Goal: Task Accomplishment & Management: Manage account settings

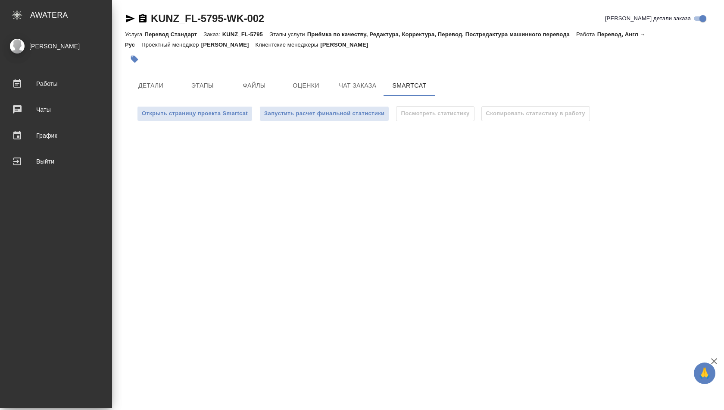
click at [21, 35] on div "Shuvalova Anna Работы 0 Чаты График Выйти" at bounding box center [56, 218] width 112 height 377
click at [14, 38] on div "Shuvalova Anna Работы 0 Чаты График Выйти" at bounding box center [56, 218] width 112 height 377
click at [37, 73] on link "Работы" at bounding box center [56, 84] width 108 height 22
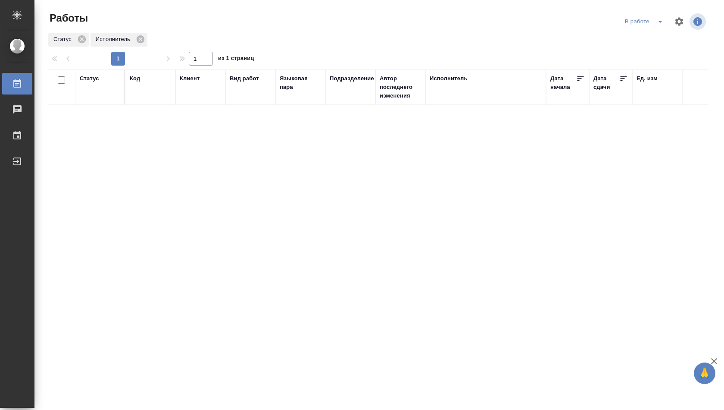
click at [640, 21] on div "В работе" at bounding box center [646, 22] width 46 height 14
click at [658, 19] on icon "split button" at bounding box center [660, 21] width 10 height 10
click at [651, 32] on li "Стандартные настройки" at bounding box center [645, 39] width 83 height 14
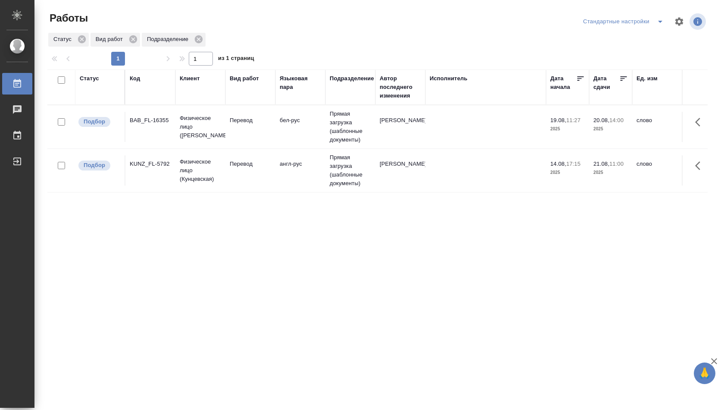
click at [287, 142] on td "англ-рус" at bounding box center [301, 127] width 50 height 30
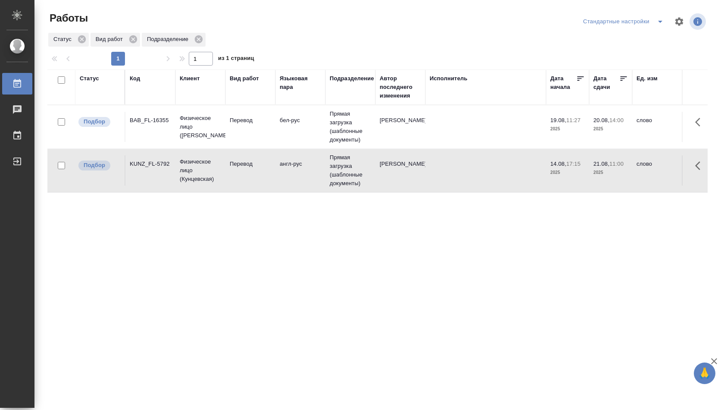
click at [319, 142] on td "англ-рус" at bounding box center [301, 127] width 50 height 30
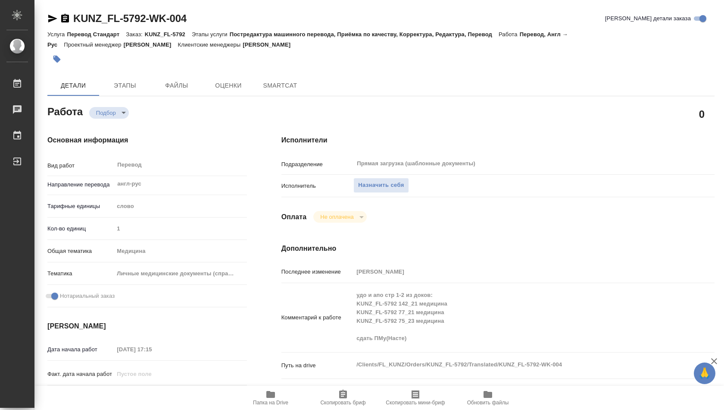
type textarea "x"
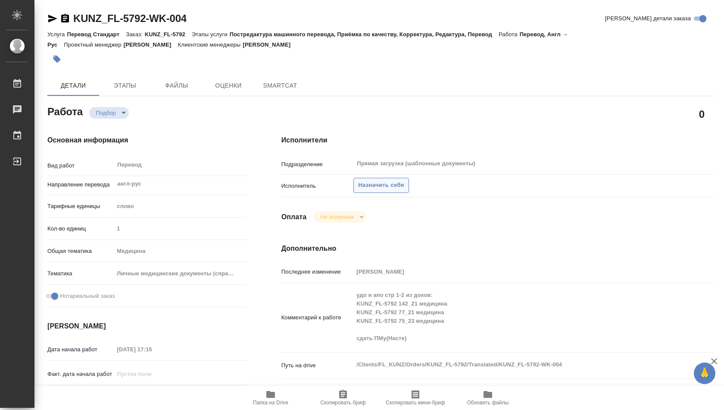
type textarea "x"
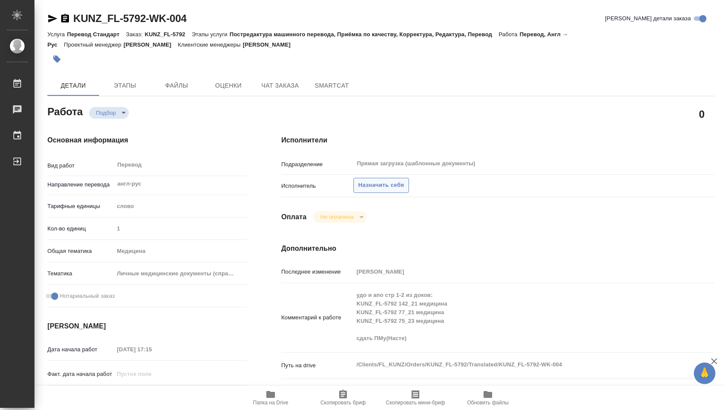
type textarea "x"
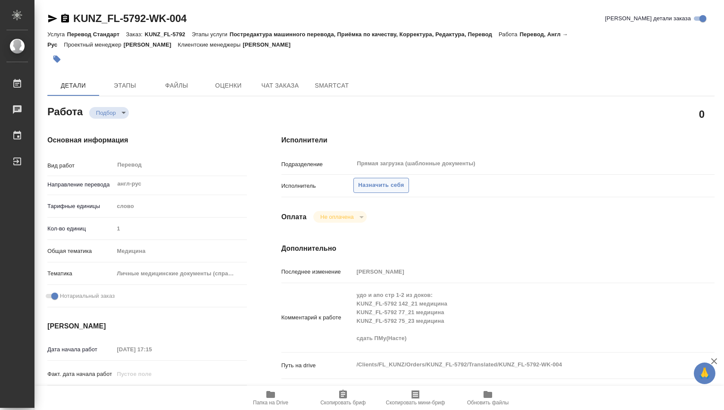
type textarea "x"
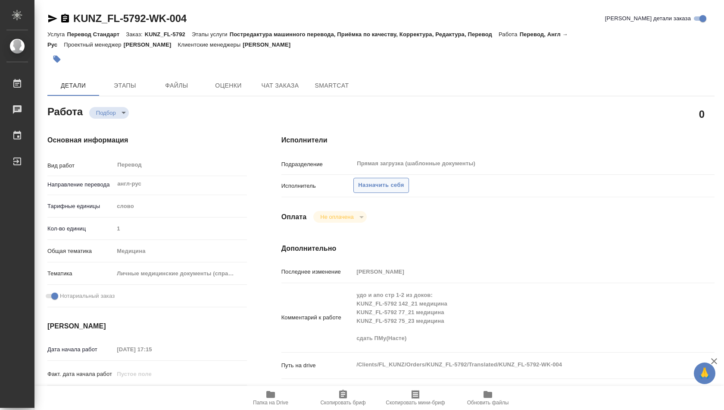
click at [373, 179] on button "Назначить себя" at bounding box center [381, 185] width 55 height 15
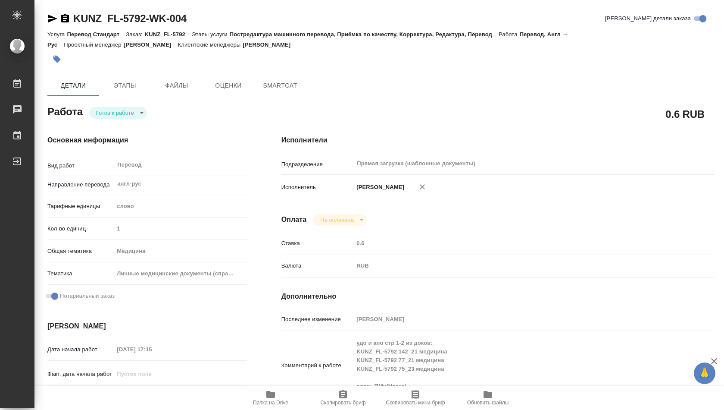
type textarea "x"
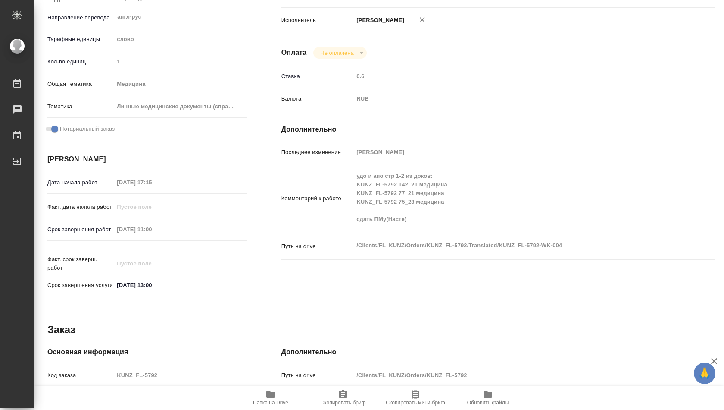
scroll to position [343, 0]
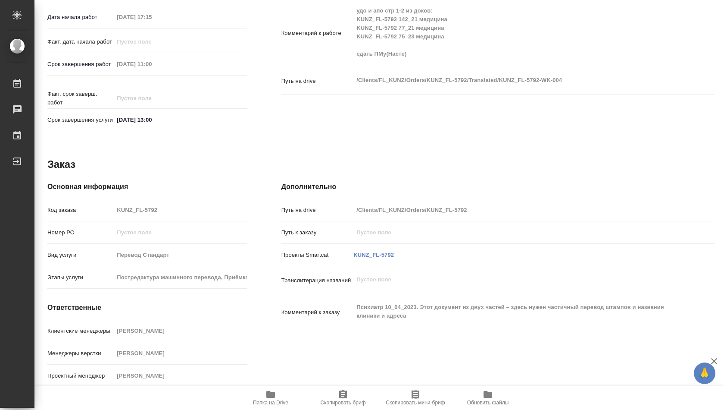
type textarea "x"
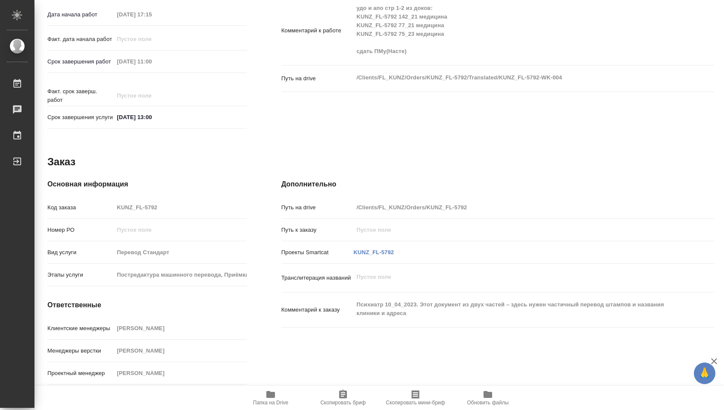
type textarea "x"
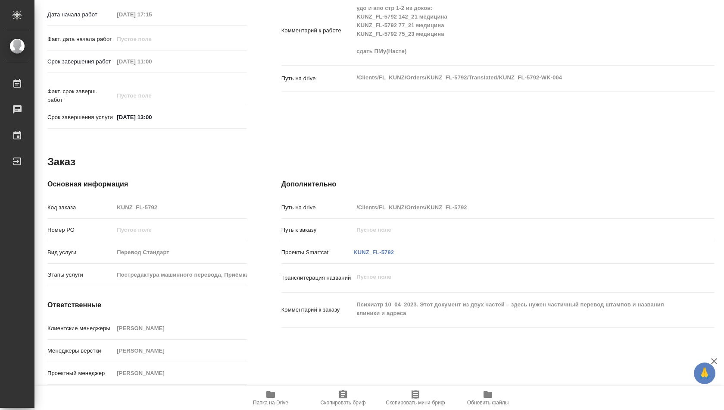
type textarea "x"
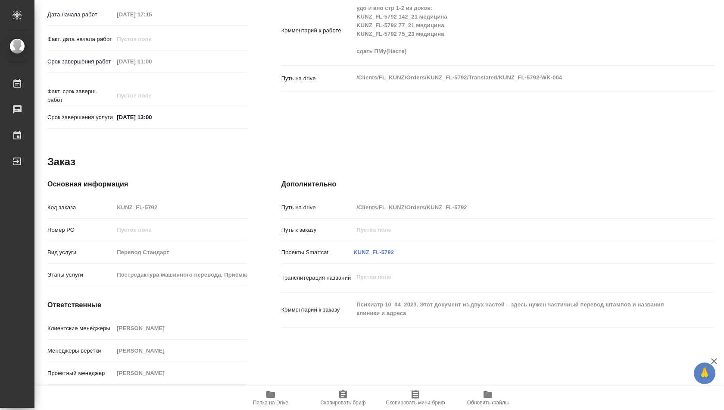
click at [273, 390] on icon "button" at bounding box center [271, 394] width 10 height 10
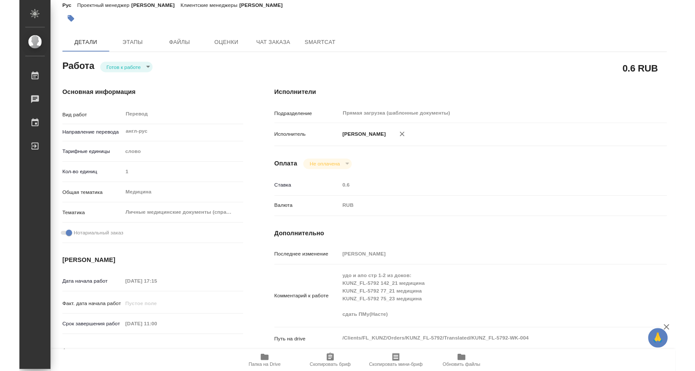
scroll to position [0, 0]
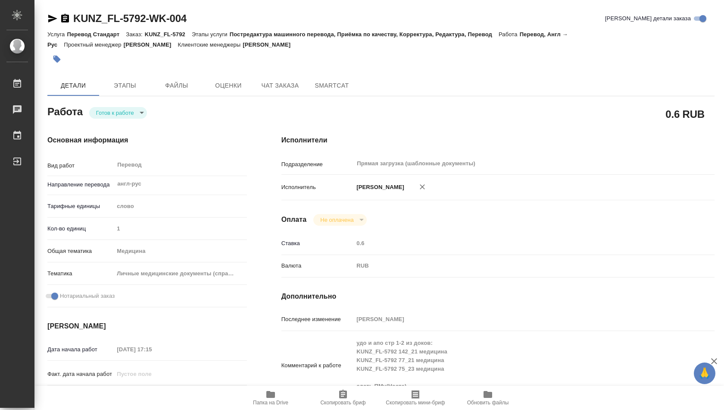
type textarea "x"
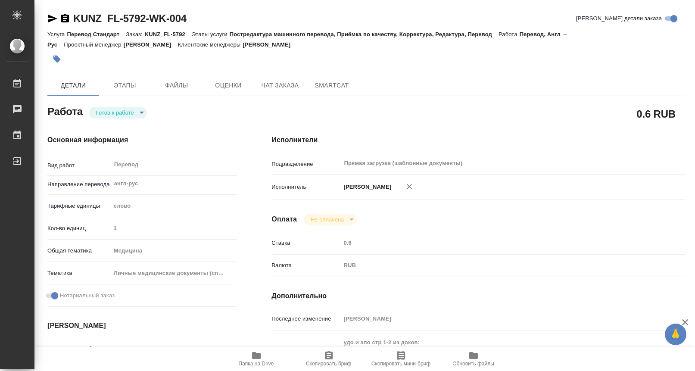
type textarea "x"
